Goal: Register for event/course

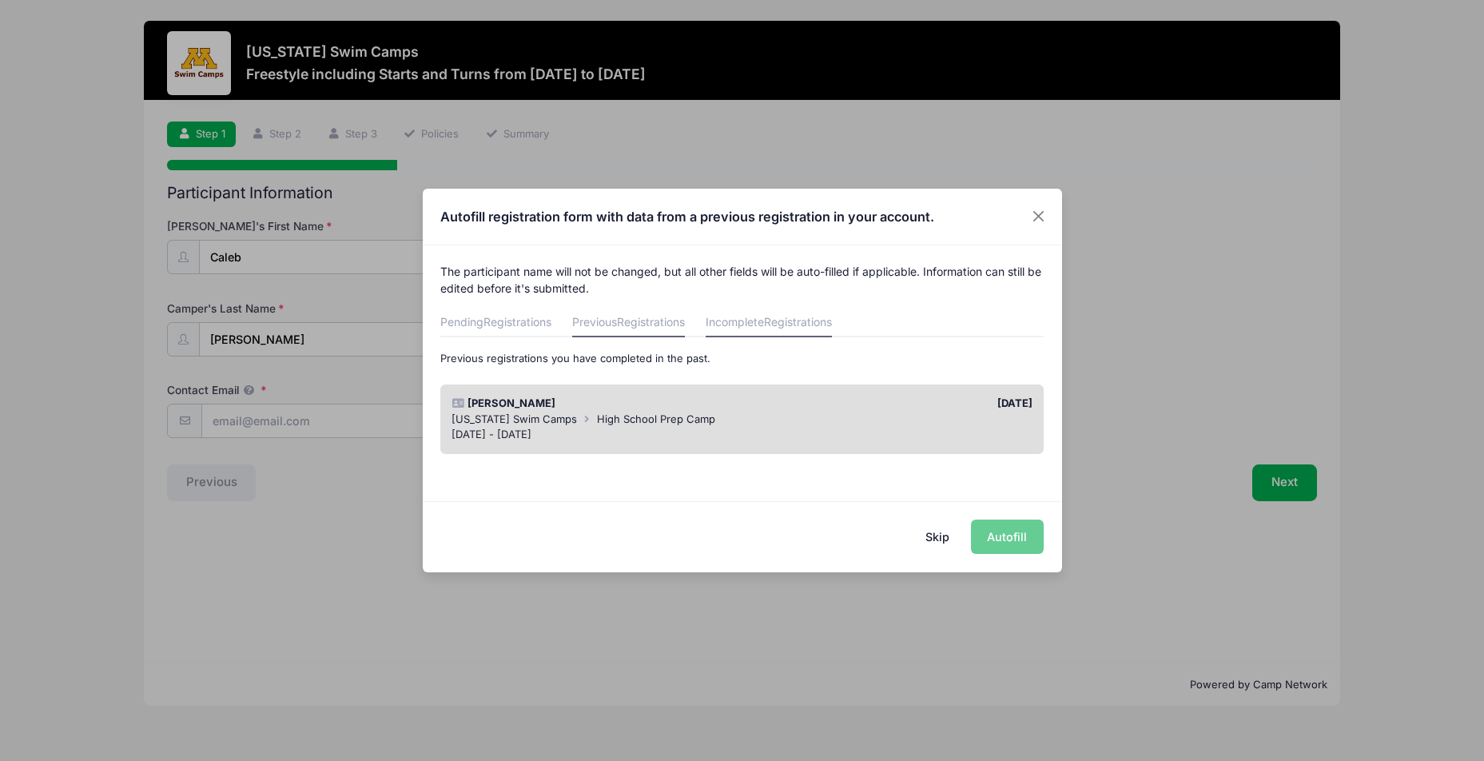
click at [770, 320] on link "Incomplete Registrations" at bounding box center [768, 322] width 126 height 29
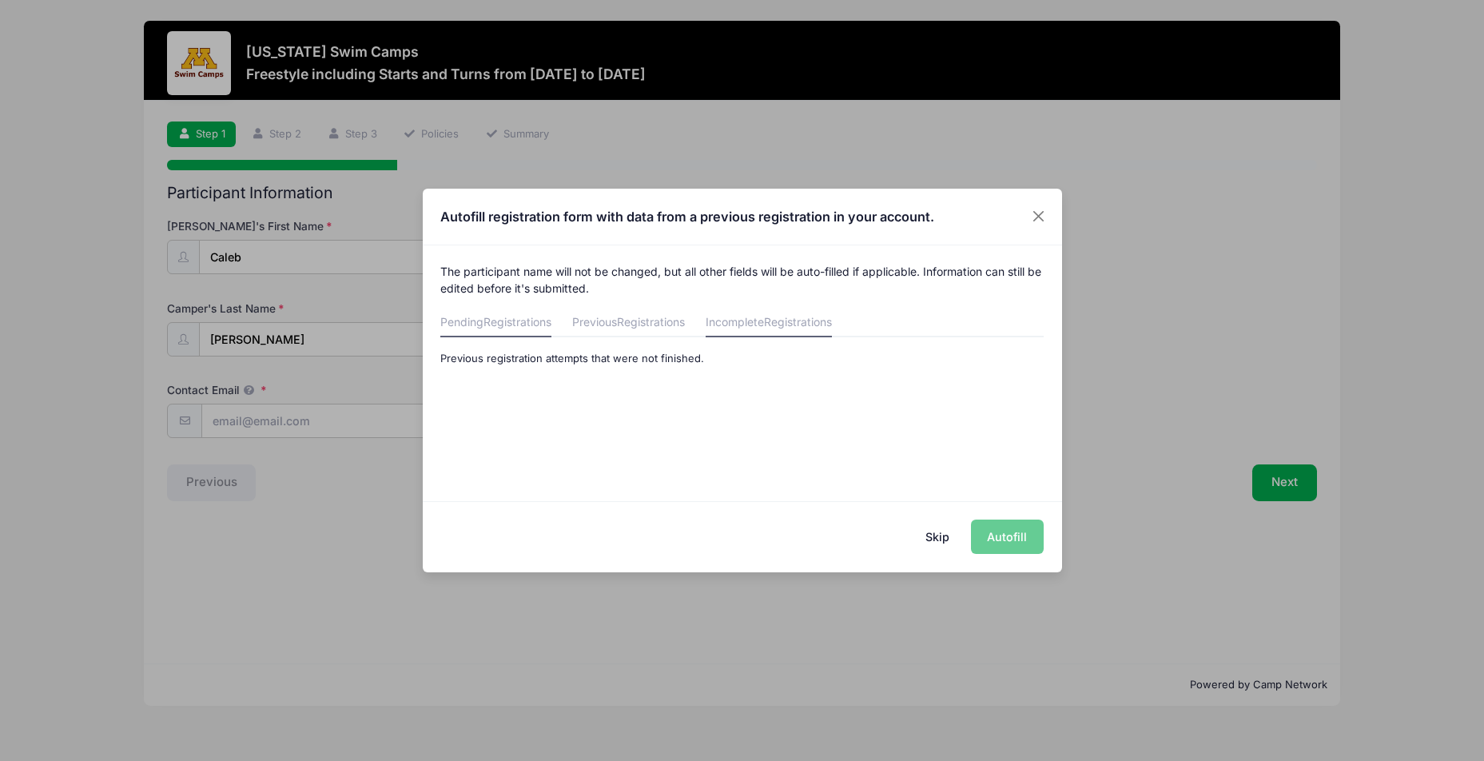
click at [497, 335] on link "Pending Registrations" at bounding box center [495, 322] width 111 height 29
click at [932, 534] on button "Skip" at bounding box center [936, 536] width 57 height 34
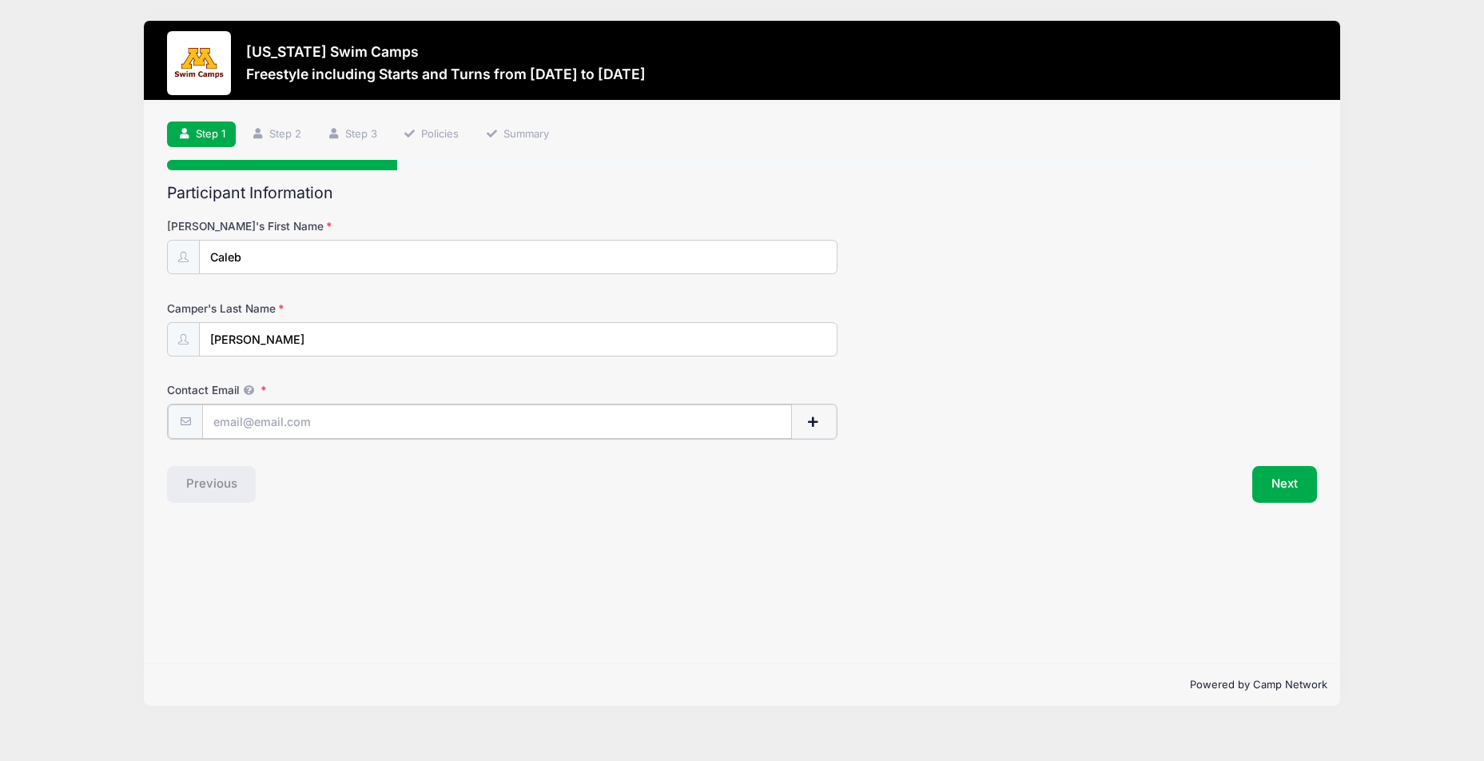
click at [251, 420] on input "Contact Email" at bounding box center [496, 421] width 589 height 34
type input "[PERSON_NAME][EMAIL_ADDRESS][PERSON_NAME][DOMAIN_NAME]"
click at [1287, 486] on button "Next" at bounding box center [1284, 482] width 65 height 37
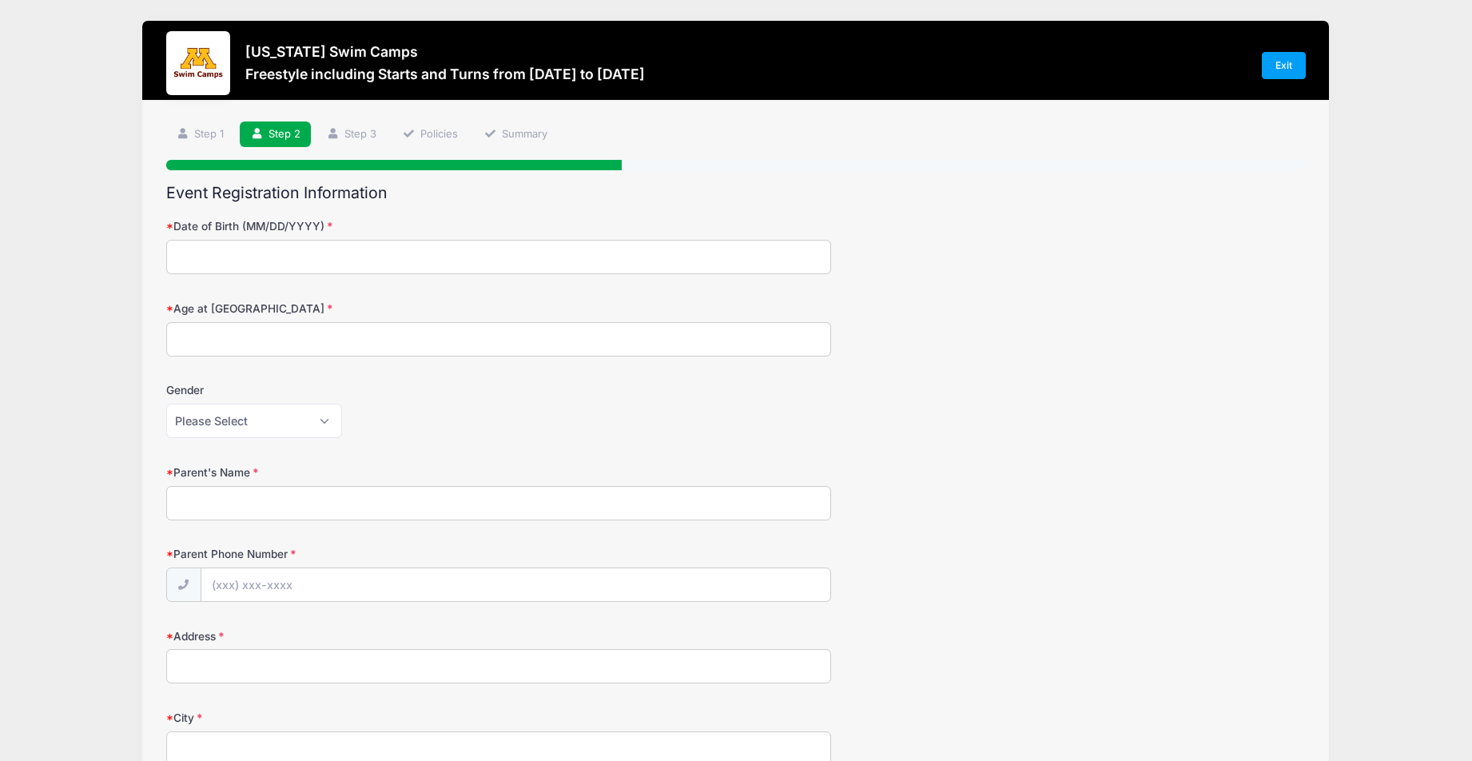
click at [261, 263] on input "Date of Birth (MM/DD/YYYY)" at bounding box center [498, 257] width 665 height 34
type input "[DATE]"
click at [247, 335] on input "Age at [GEOGRAPHIC_DATA]" at bounding box center [498, 339] width 665 height 34
type input "15"
select select "[DEMOGRAPHIC_DATA]"
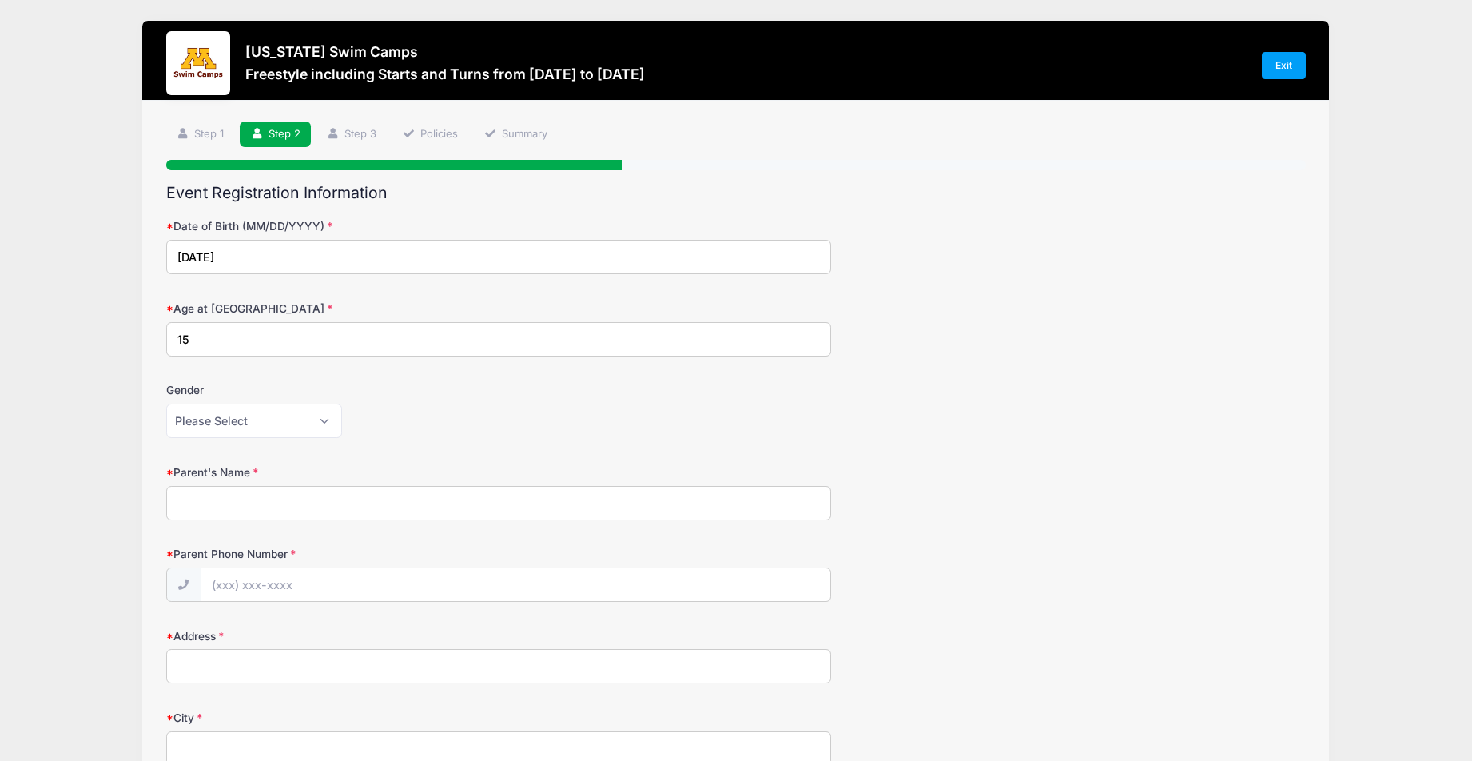
click at [244, 503] on input "Parent's Name" at bounding box center [498, 503] width 665 height 34
type input "[PERSON_NAME]"
click at [265, 586] on input "Parent Phone Number" at bounding box center [515, 585] width 629 height 34
type input "[PHONE_NUMBER]"
click at [258, 674] on input "Address" at bounding box center [498, 666] width 665 height 34
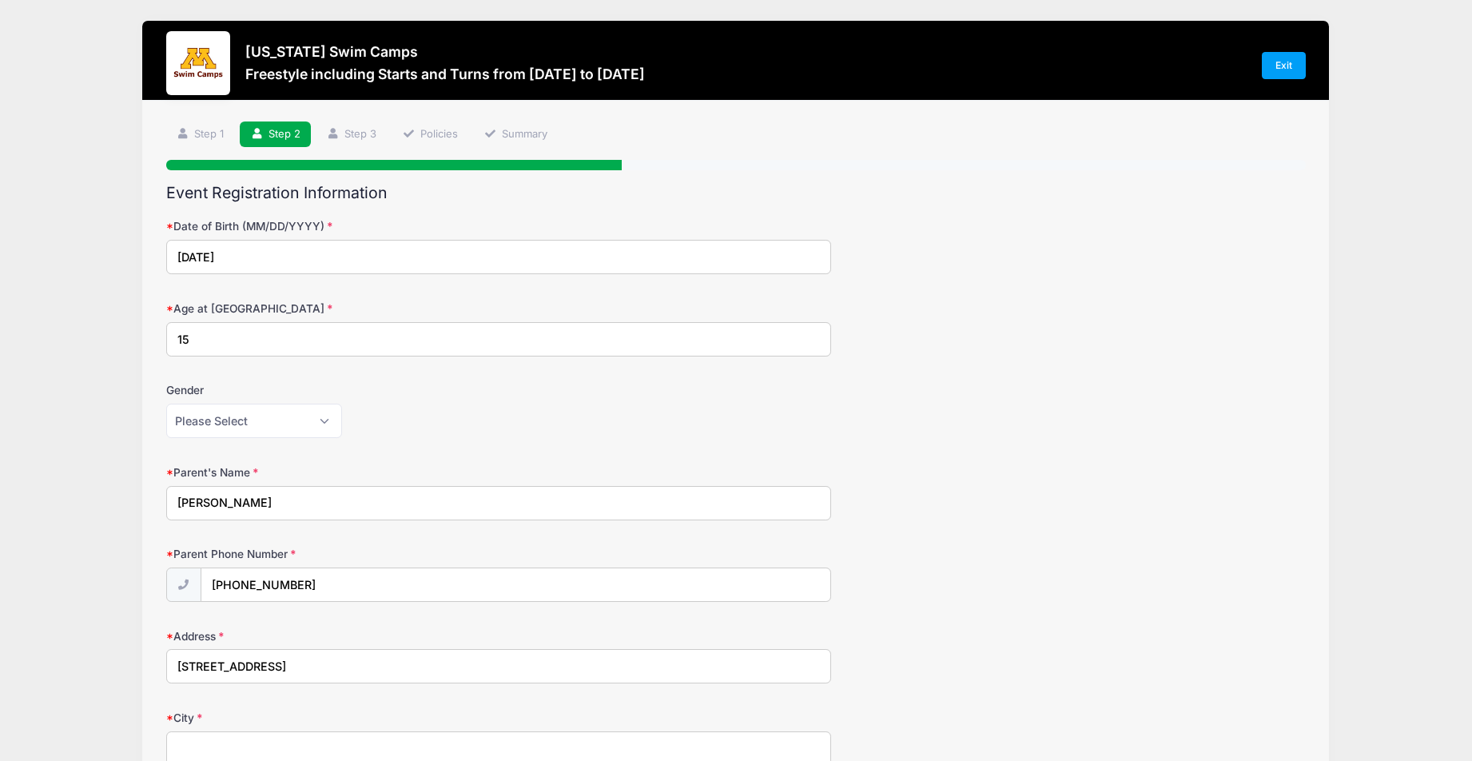
type input "[STREET_ADDRESS]"
type input "Edina"
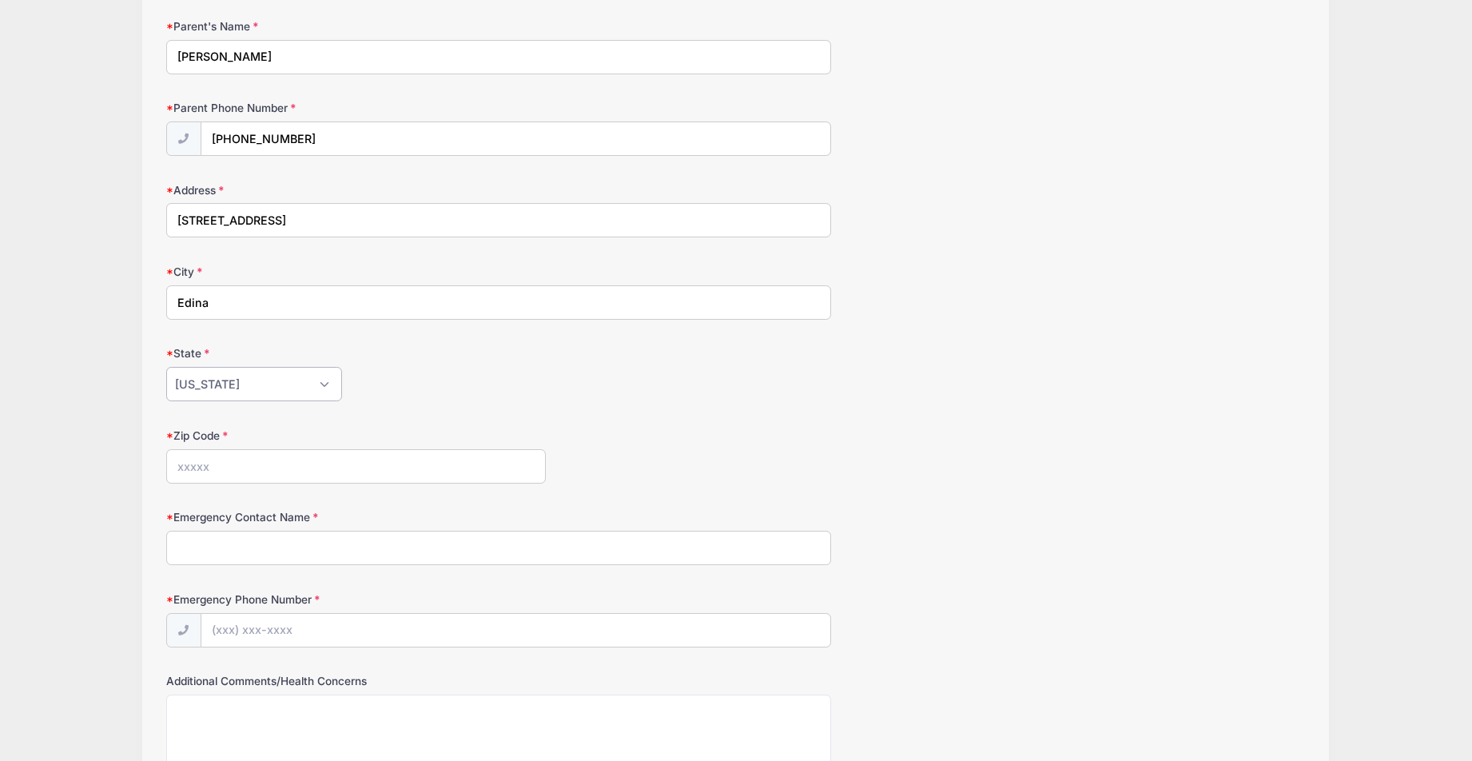
select select "MN"
type input "55435"
type input "[PERSON_NAME]"
type input "[PHONE_NUMBER]"
click at [264, 730] on textarea "Additional Comments/Health Concerns" at bounding box center [498, 745] width 665 height 103
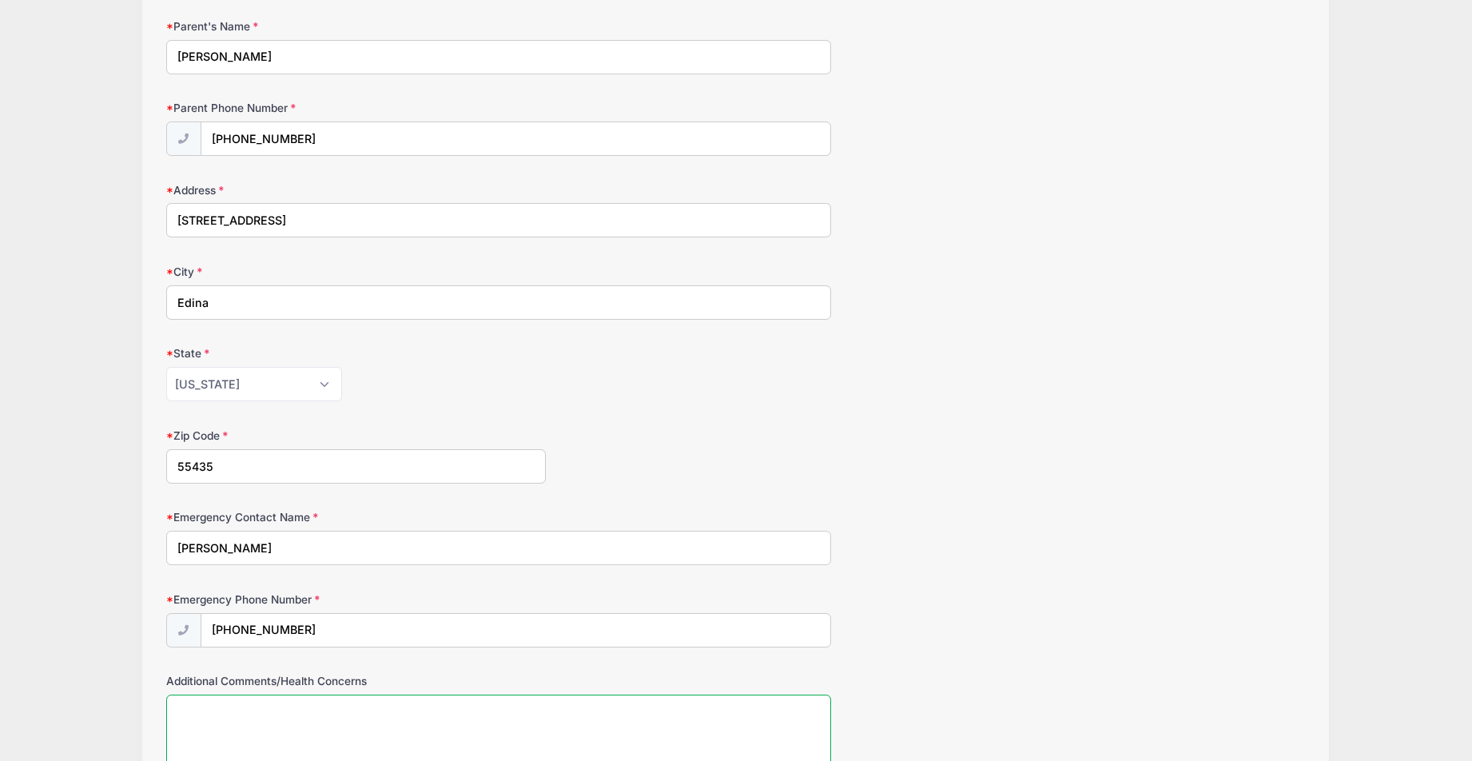
scroll to position [622, 0]
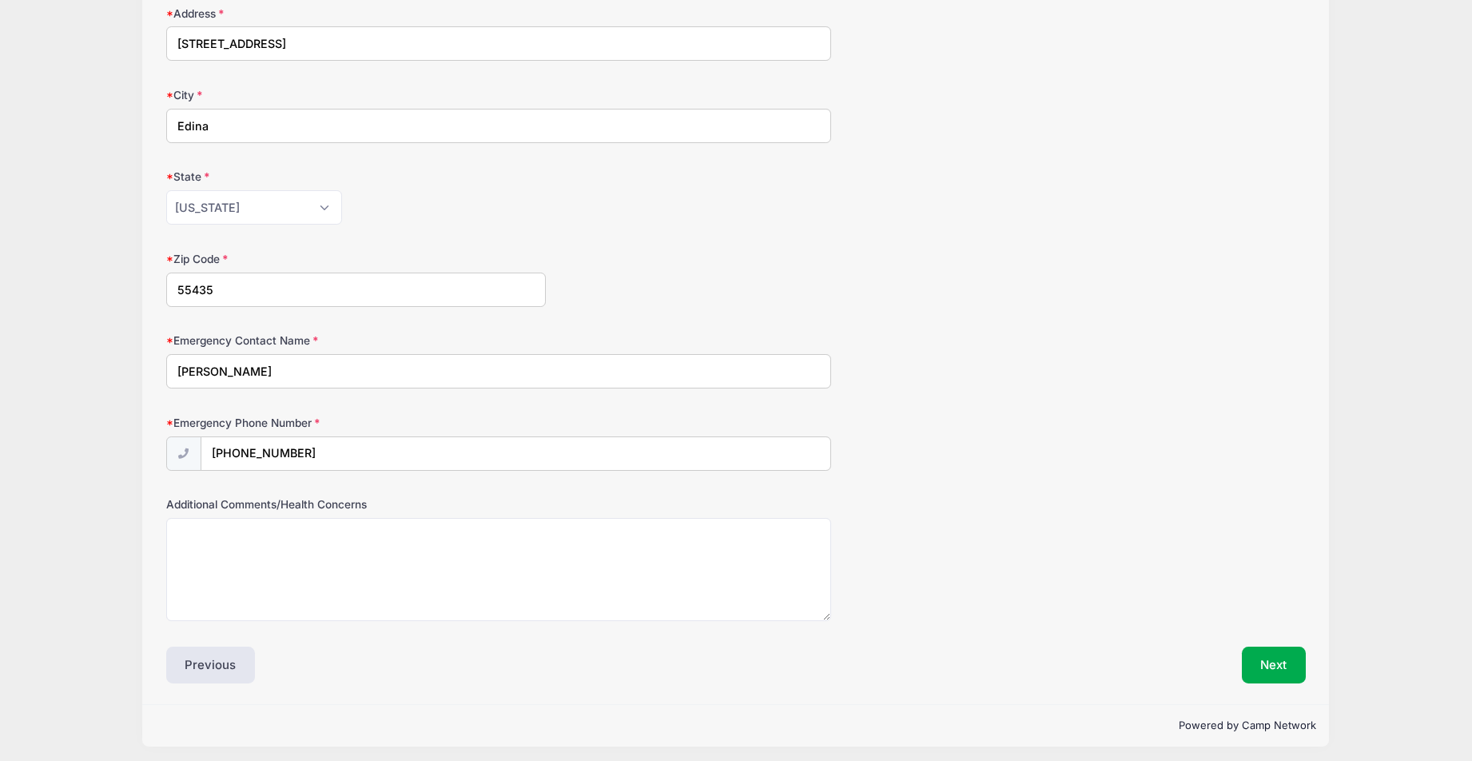
click at [1276, 667] on button "Next" at bounding box center [1273, 664] width 65 height 37
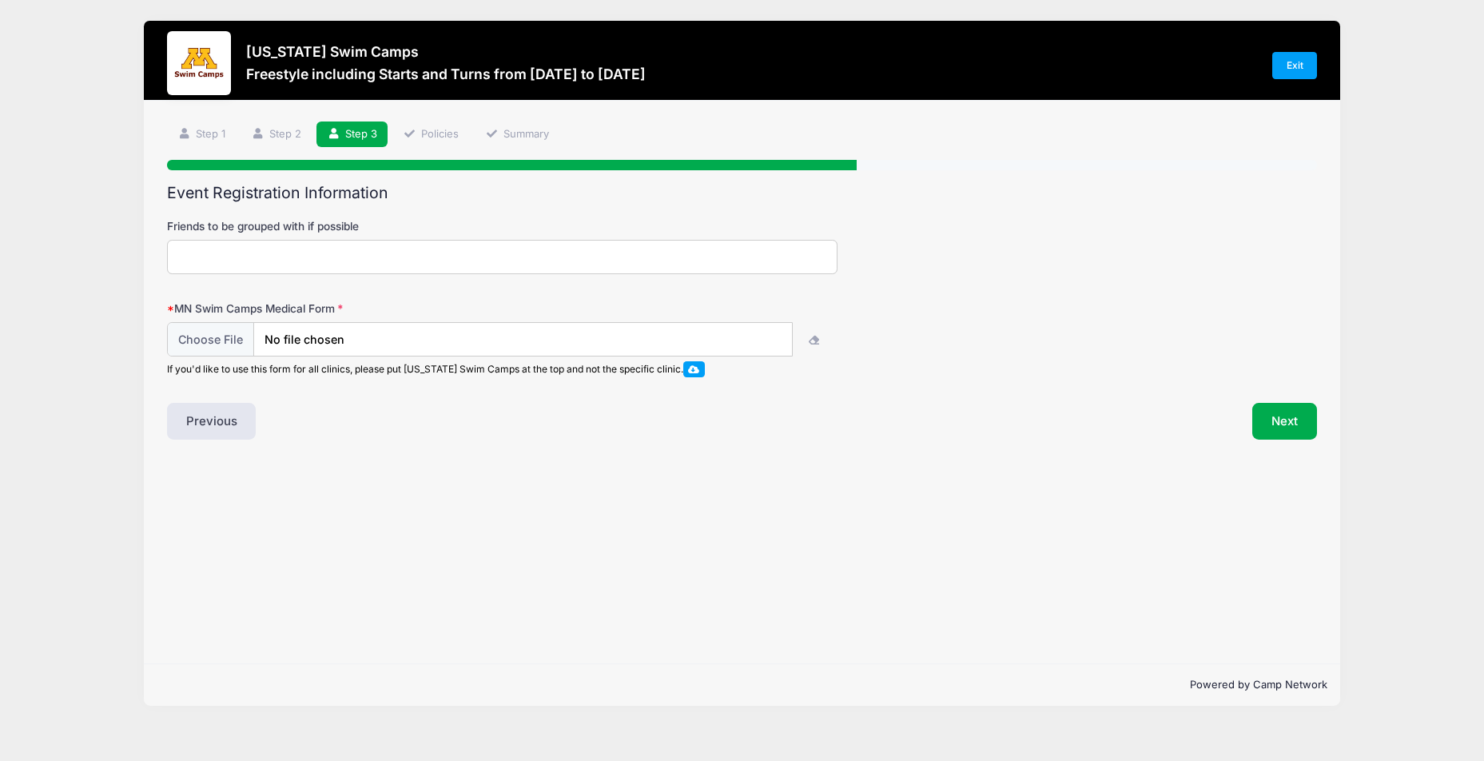
scroll to position [0, 0]
click at [332, 342] on input "file" at bounding box center [480, 339] width 626 height 34
click at [454, 353] on input "file" at bounding box center [480, 339] width 626 height 34
type input "C:\fakepath\Swim camp medical information and release of liability.pdf"
drag, startPoint x: 1275, startPoint y: 411, endPoint x: 1281, endPoint y: 419, distance: 10.2
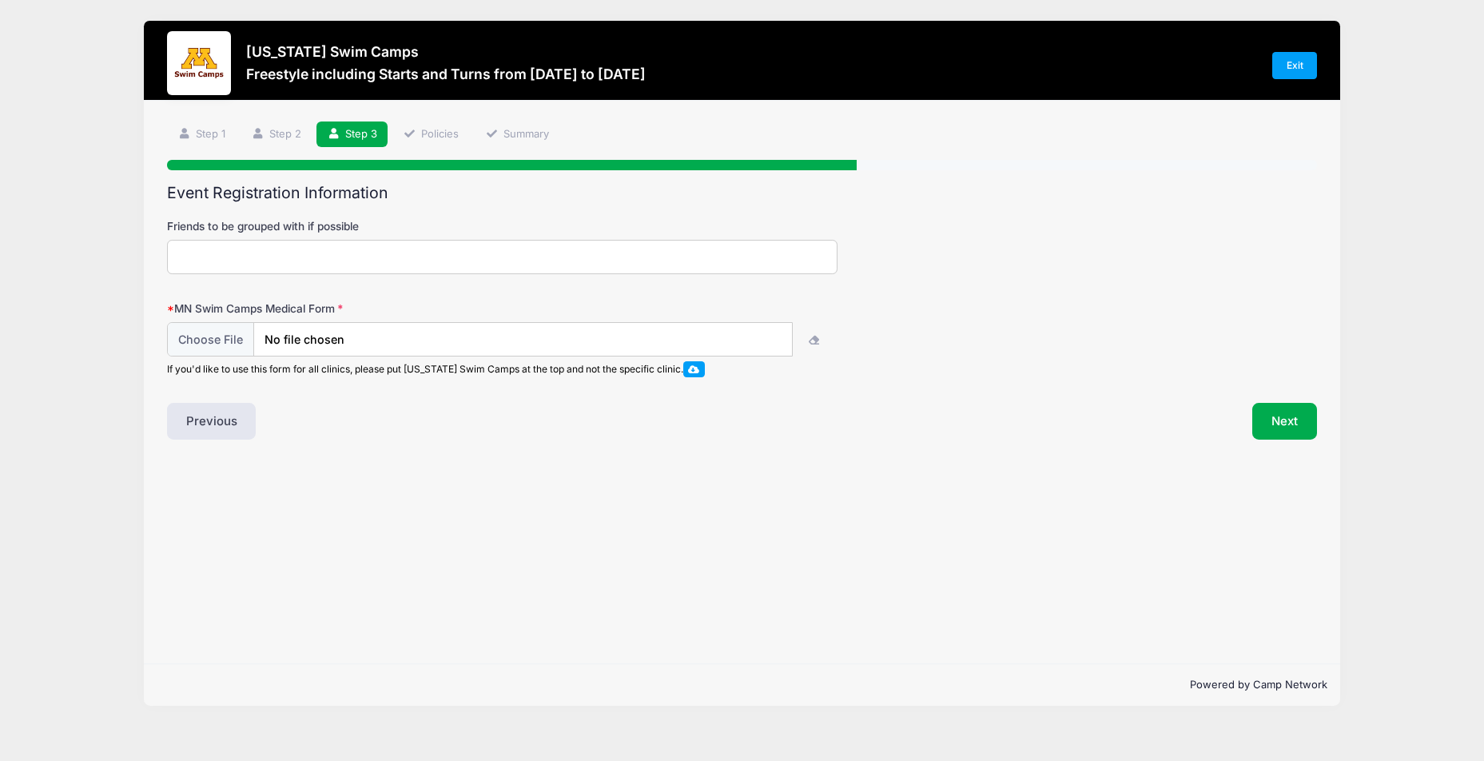
click at [1276, 411] on button "Next" at bounding box center [1284, 421] width 65 height 37
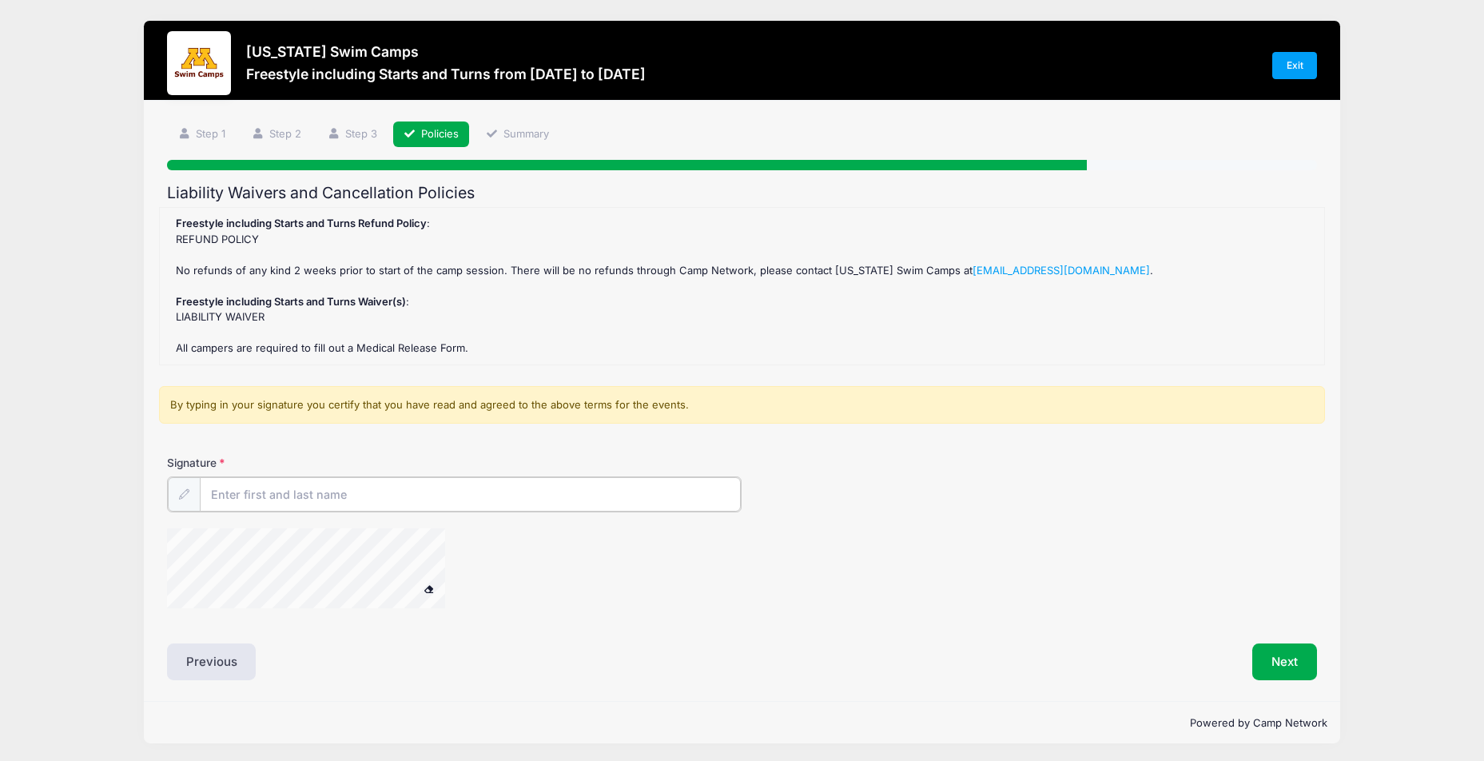
click at [250, 483] on input "Signature" at bounding box center [471, 494] width 542 height 34
type input "[PERSON_NAME]"
click at [1289, 647] on button "Next" at bounding box center [1284, 660] width 65 height 37
click at [621, 532] on div at bounding box center [550, 568] width 766 height 85
click at [1282, 652] on button "Next" at bounding box center [1284, 660] width 65 height 37
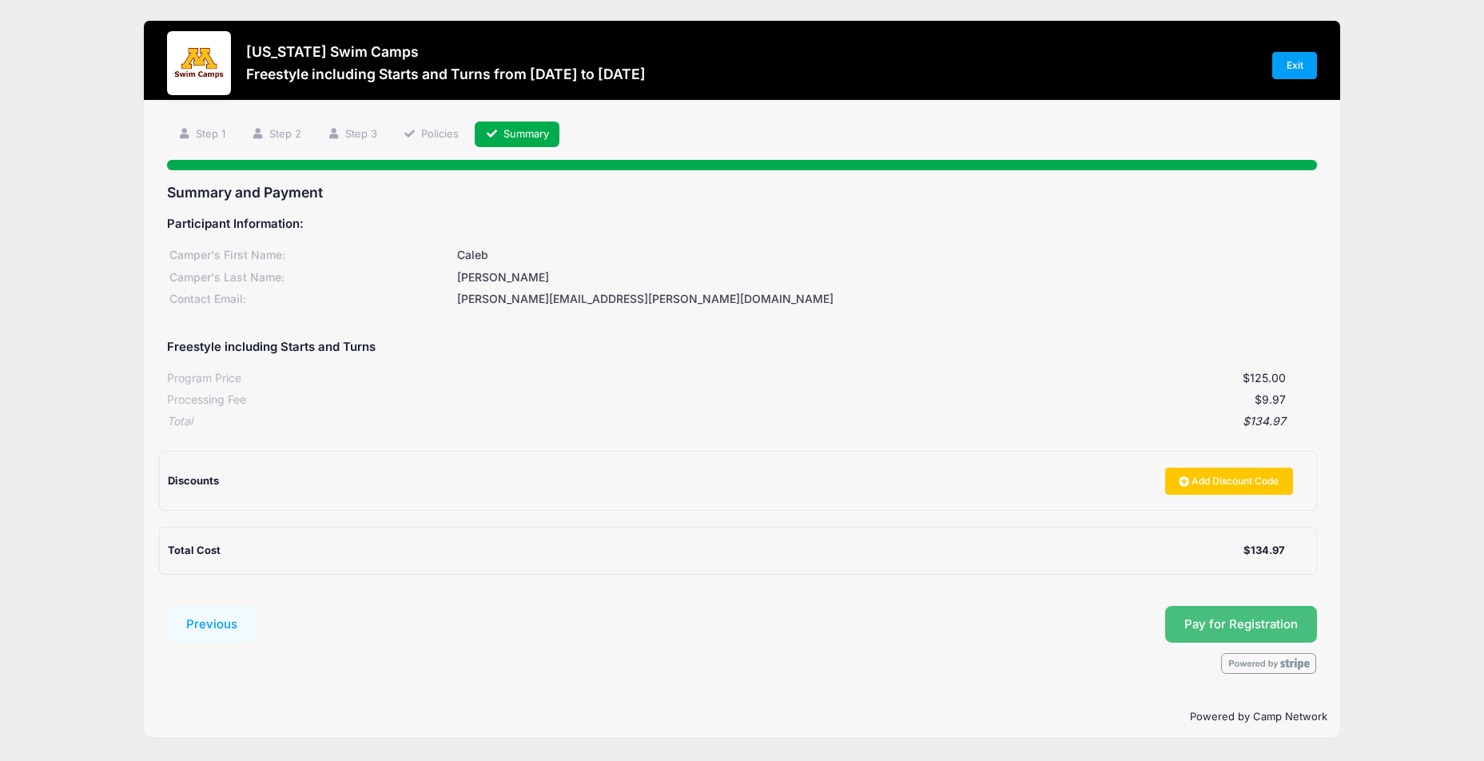
click at [1227, 613] on button "Pay for Registration" at bounding box center [1241, 624] width 152 height 37
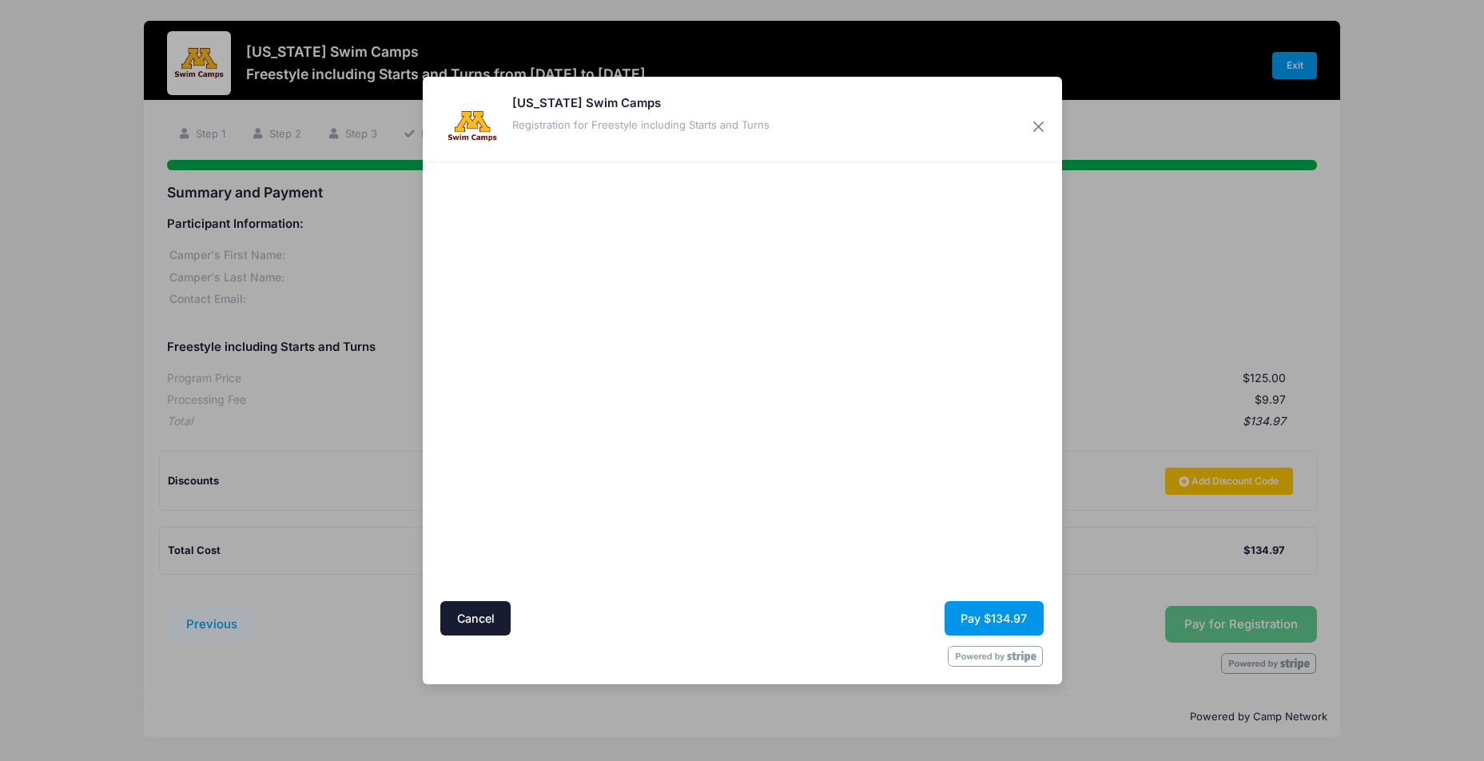
click at [987, 613] on button "Pay $134.97" at bounding box center [993, 618] width 99 height 34
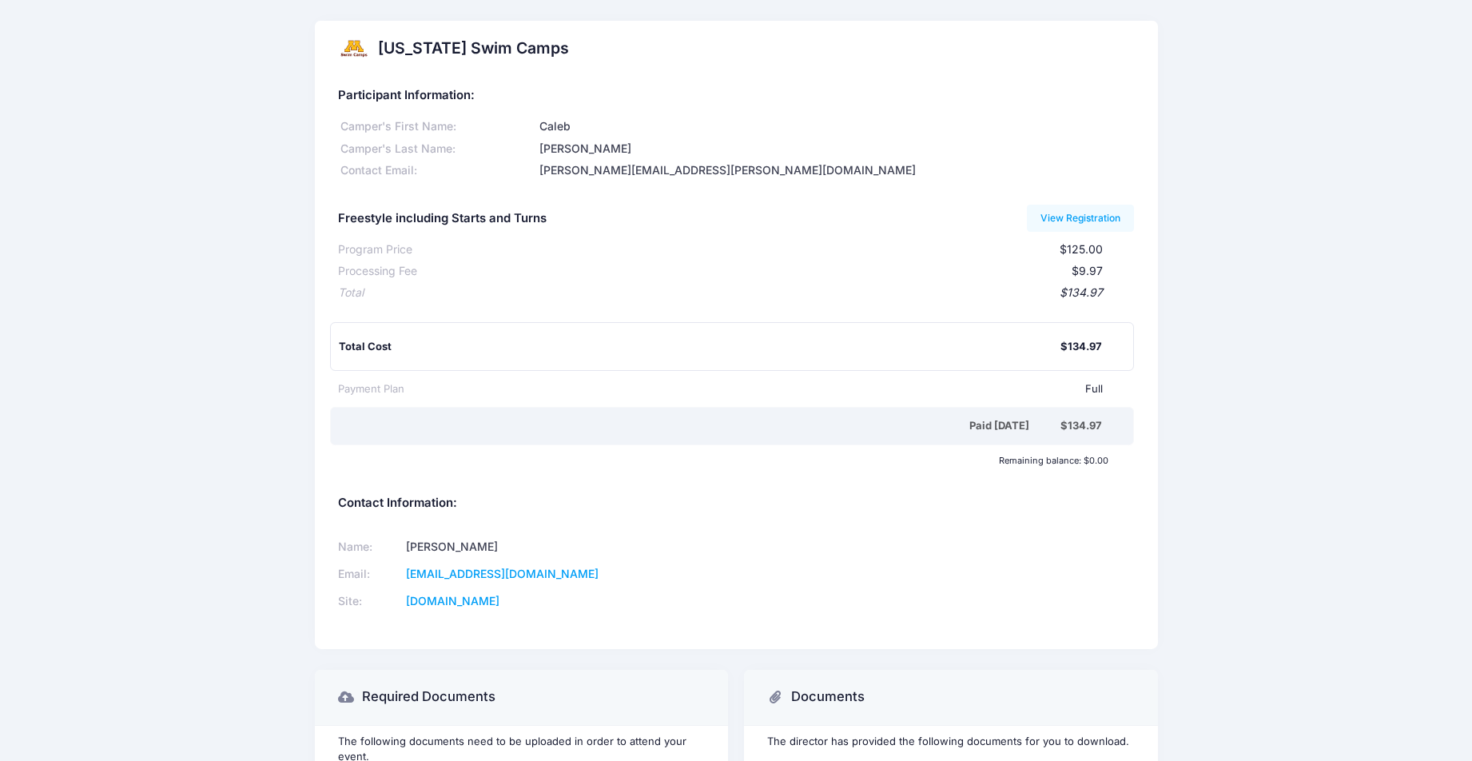
scroll to position [113, 0]
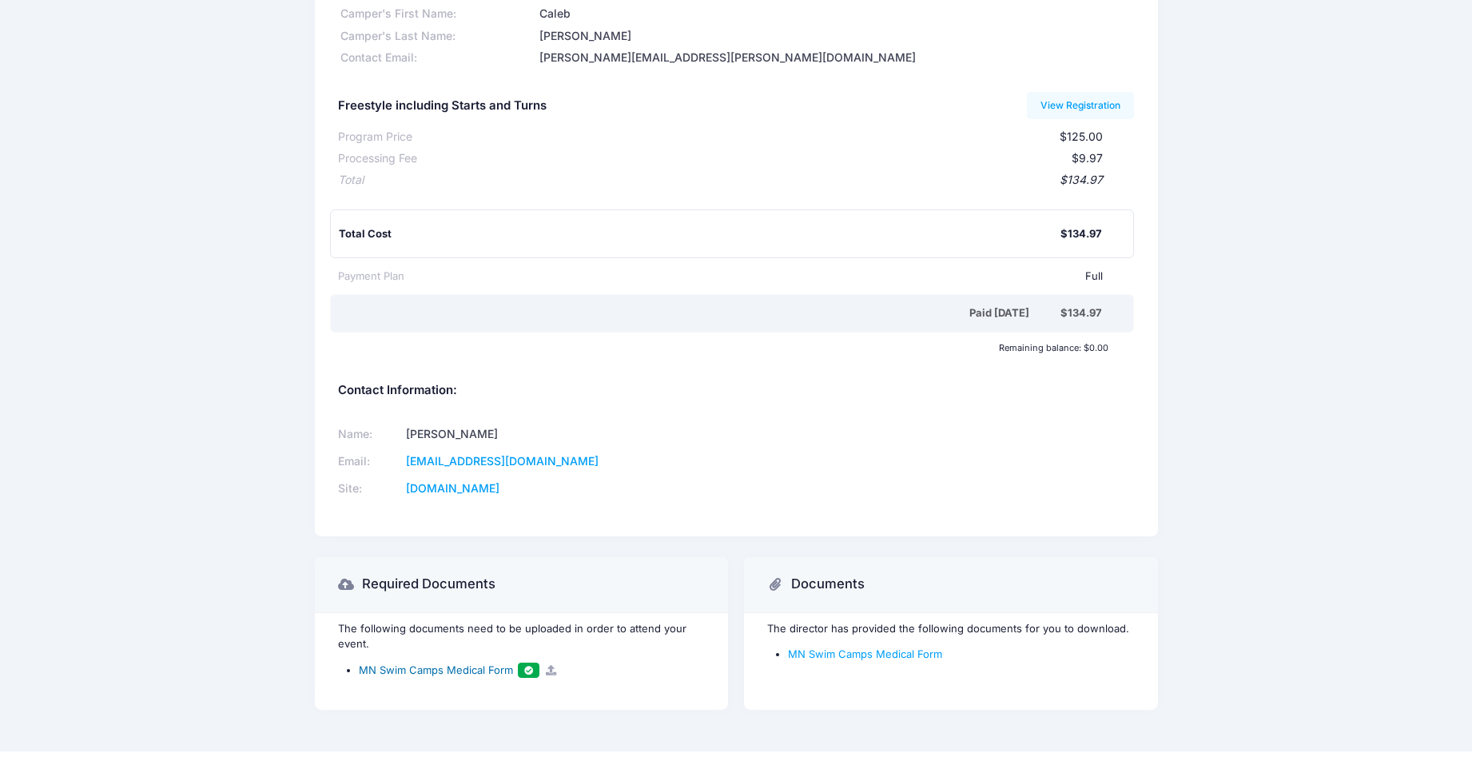
click at [528, 665] on span at bounding box center [528, 669] width 11 height 9
